Goal: Task Accomplishment & Management: Use online tool/utility

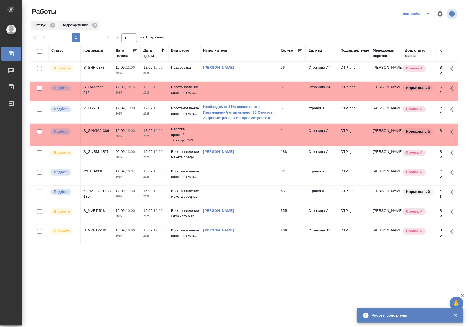
click at [188, 77] on td "Подверстка" at bounding box center [184, 71] width 32 height 19
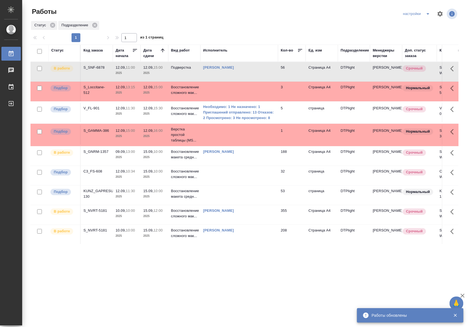
click at [188, 77] on td "Подверстка" at bounding box center [184, 71] width 32 height 19
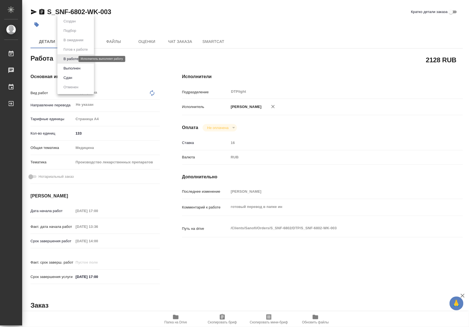
click at [61, 58] on body "🙏 .cls-1 fill:#fff; AWATERA Riianova [PERSON_NAME] Работы 0 Чаты График Выйти S…" at bounding box center [234, 163] width 469 height 327
click at [64, 70] on button "Выполнен" at bounding box center [72, 68] width 20 height 6
type textarea "x"
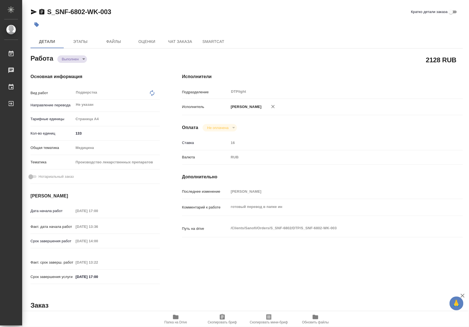
type textarea "x"
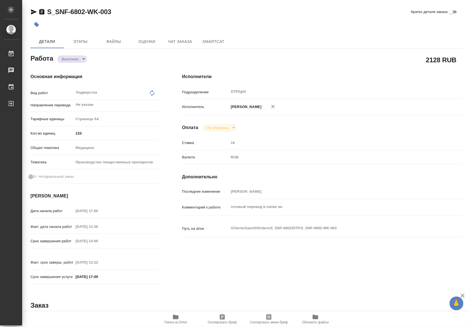
type textarea "x"
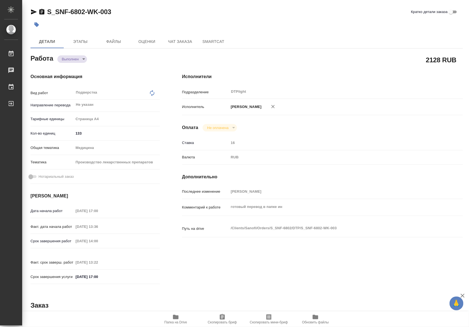
type textarea "x"
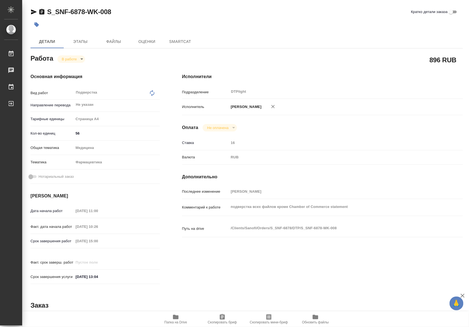
type textarea "x"
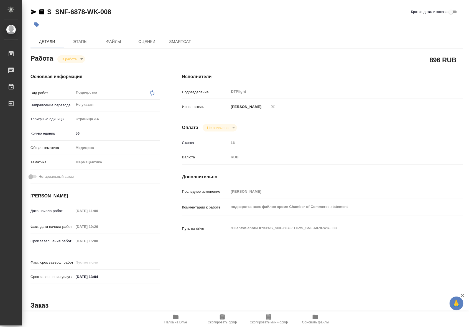
type textarea "x"
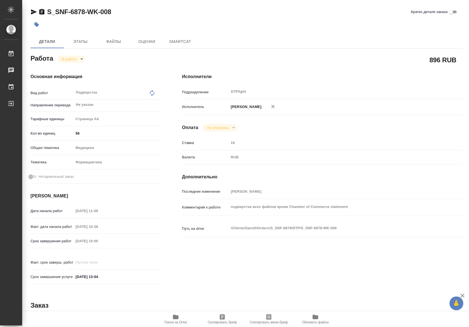
type textarea "x"
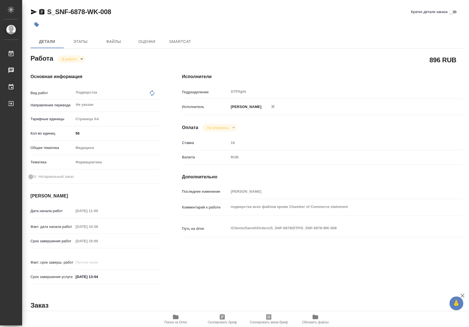
type textarea "x"
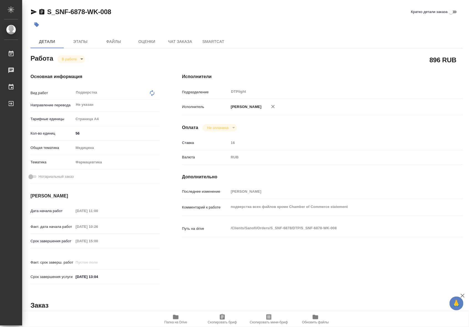
type textarea "x"
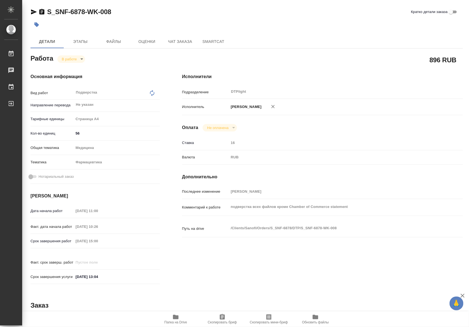
type textarea "x"
drag, startPoint x: 123, startPoint y: 12, endPoint x: 46, endPoint y: 15, distance: 77.0
click at [46, 15] on div "S_SNF-6878-WK-008 Кратко детали заказа" at bounding box center [246, 11] width 432 height 9
copy link "S_SNF-6878-WK-008"
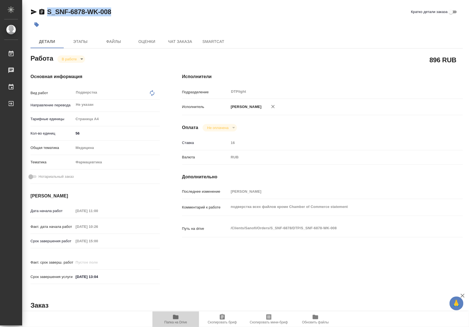
click at [175, 323] on span "Папка на Drive" at bounding box center [175, 322] width 23 height 4
